Goal: Task Accomplishment & Management: Complete application form

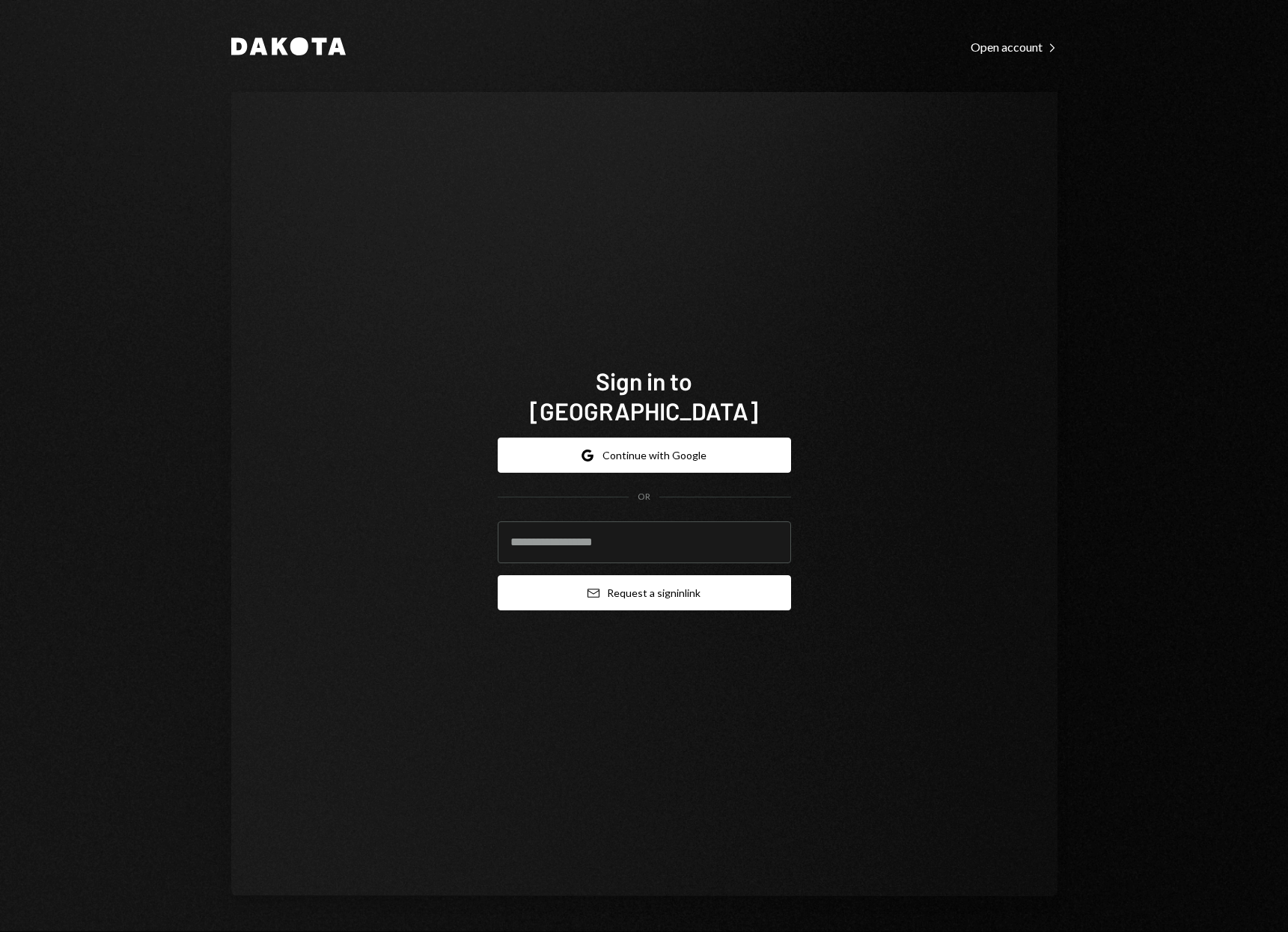
type input "**********"
click at [600, 576] on button "Email Request a sign in link" at bounding box center [644, 593] width 293 height 35
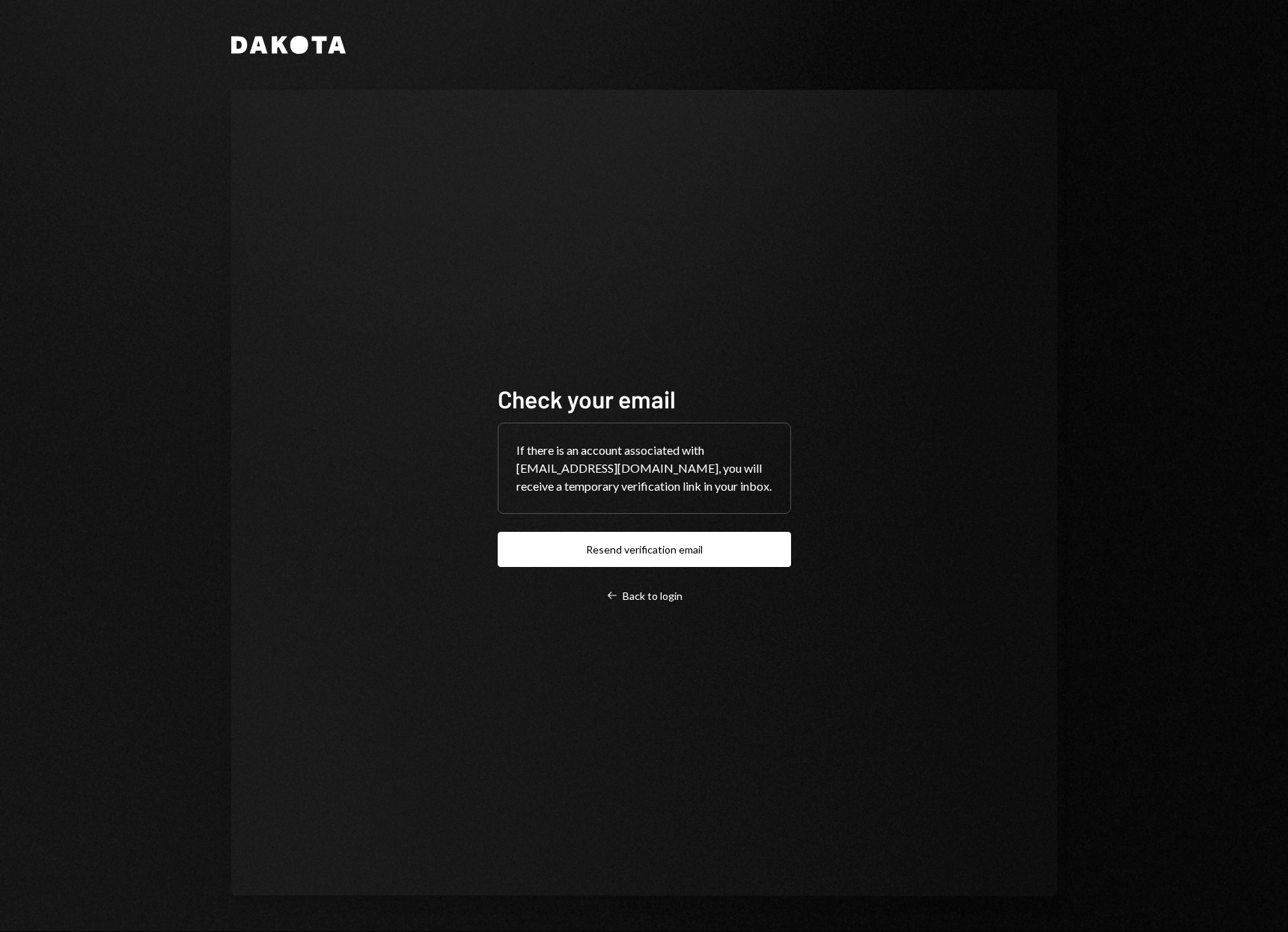
click at [330, 45] on icon "Dakota" at bounding box center [288, 45] width 114 height 18
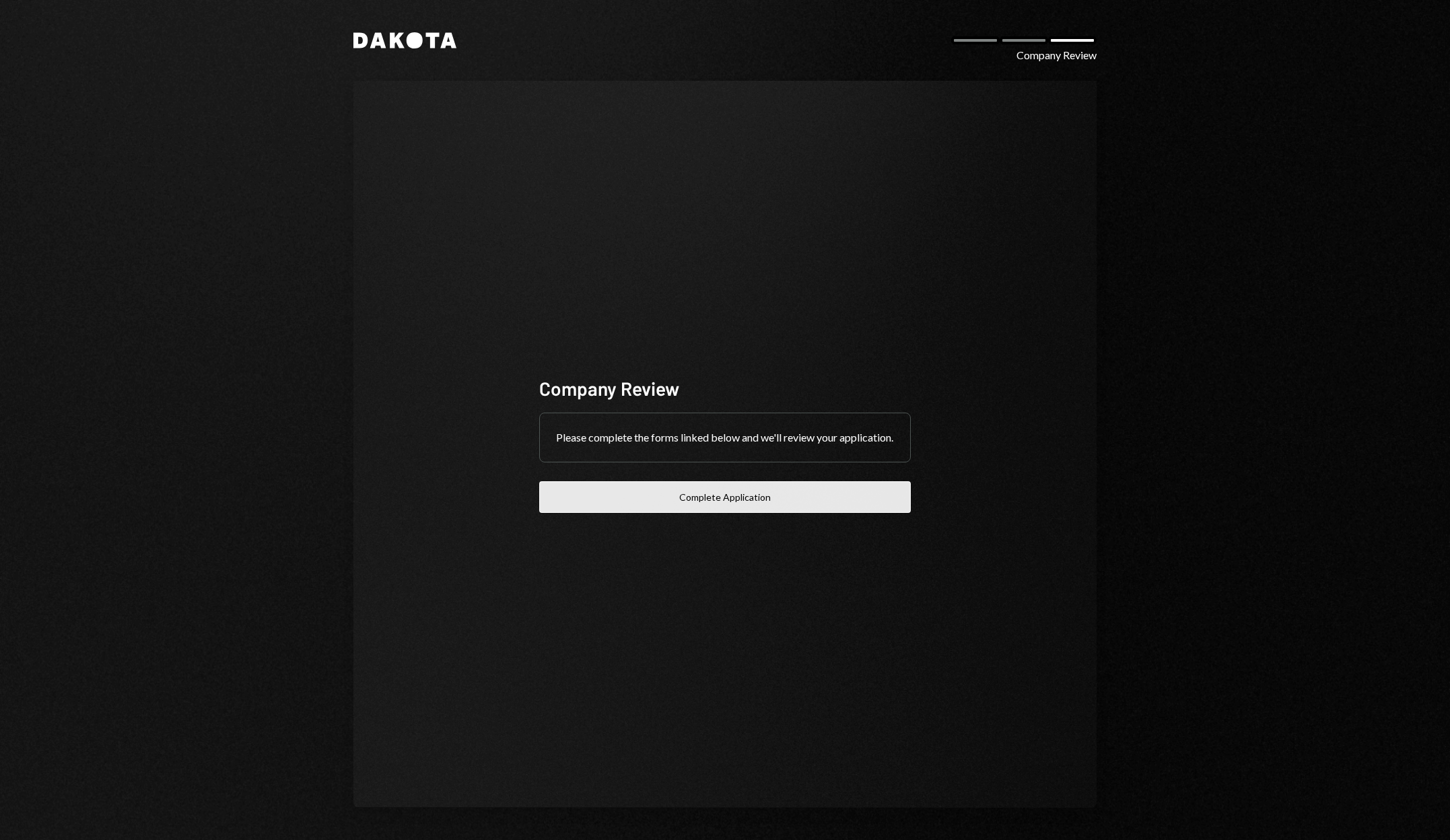
click at [746, 499] on button "Complete Application" at bounding box center [725, 497] width 372 height 32
